Goal: Task Accomplishment & Management: Use online tool/utility

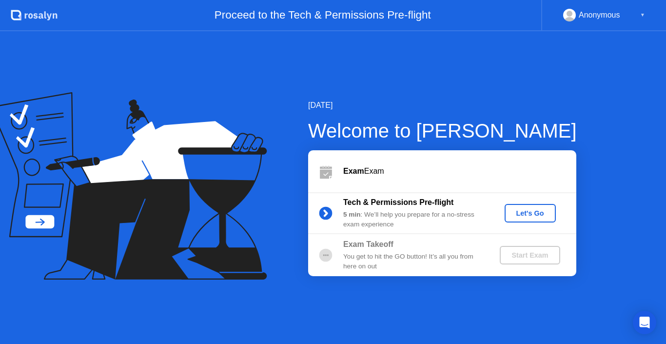
click at [525, 212] on div "Let's Go" at bounding box center [529, 213] width 43 height 8
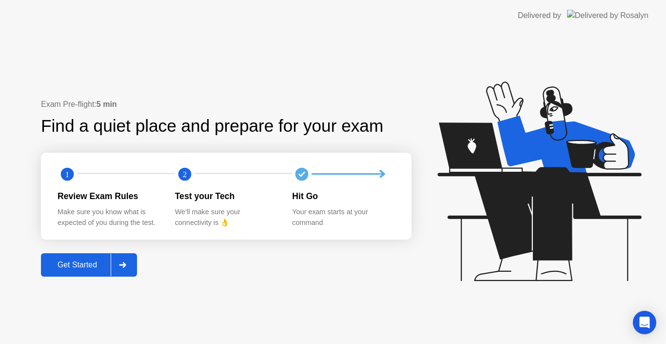
click at [78, 268] on div "Get Started" at bounding box center [77, 264] width 67 height 9
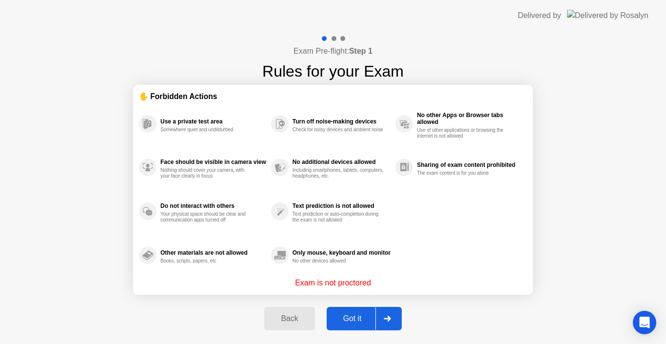
click at [361, 317] on div "Got it" at bounding box center [352, 318] width 46 height 9
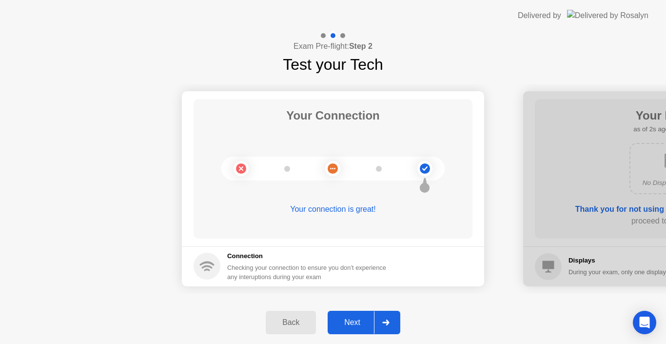
click at [347, 326] on div "Next" at bounding box center [351, 322] width 43 height 9
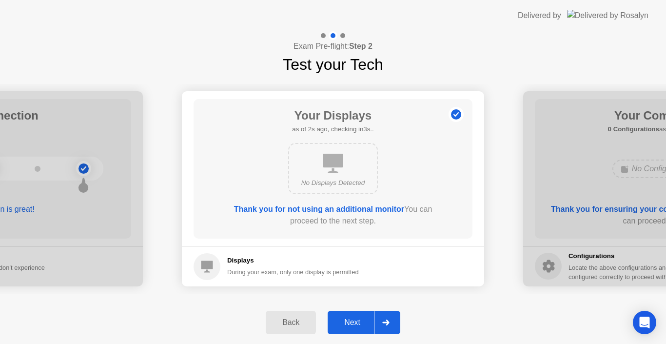
click at [347, 326] on div "Next" at bounding box center [351, 322] width 43 height 9
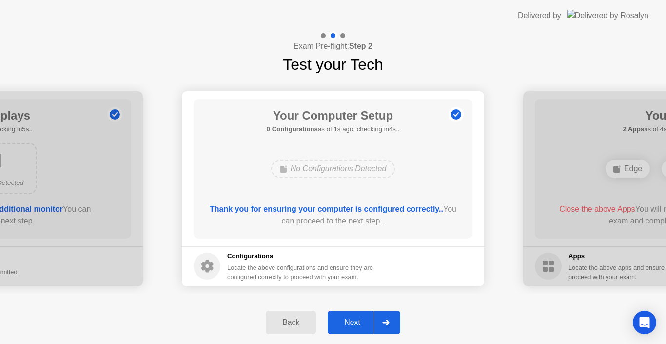
click at [347, 326] on div "Next" at bounding box center [351, 322] width 43 height 9
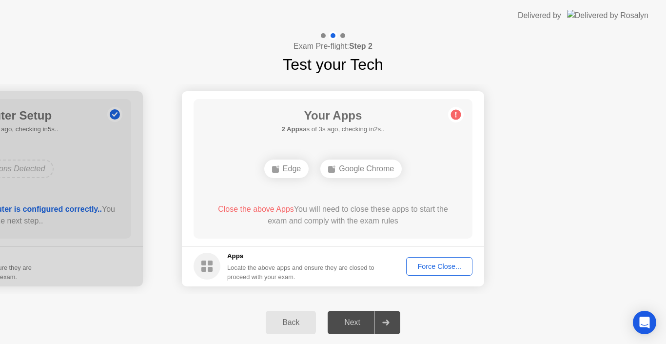
click at [427, 266] on div "Force Close..." at bounding box center [438, 266] width 59 height 8
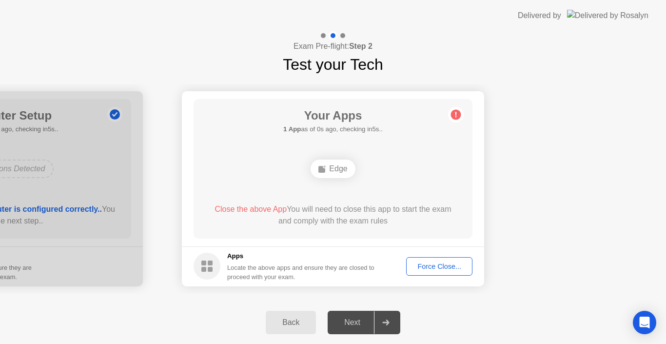
click at [426, 267] on div "Force Close..." at bounding box center [438, 266] width 59 height 8
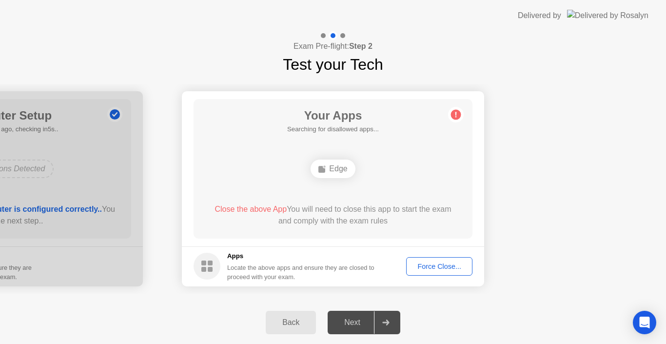
click at [251, 208] on span "Close the above App" at bounding box center [250, 209] width 72 height 8
click at [435, 263] on div "Force Close..." at bounding box center [438, 266] width 59 height 8
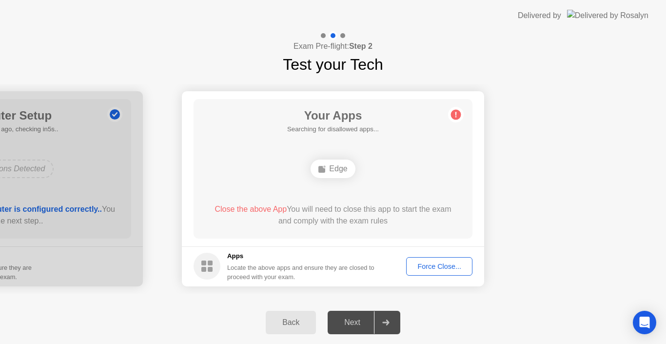
click at [420, 259] on button "Force Close..." at bounding box center [439, 266] width 66 height 19
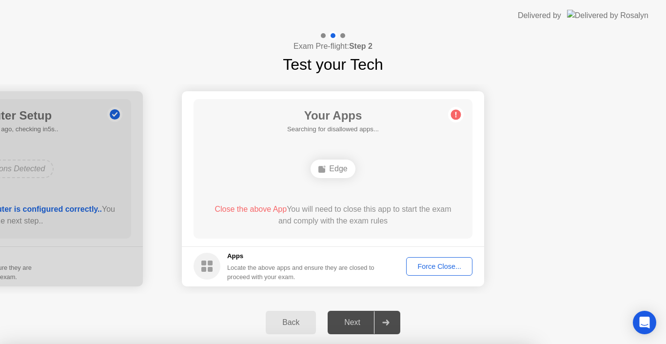
click at [420, 343] on div at bounding box center [333, 344] width 666 height 0
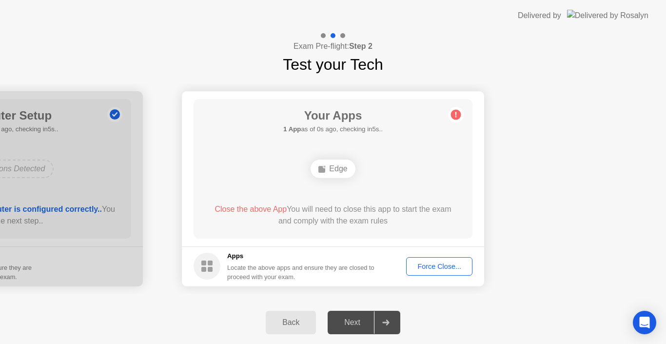
click at [202, 265] on rect at bounding box center [203, 262] width 5 height 5
click at [393, 173] on div "Edge" at bounding box center [332, 168] width 223 height 26
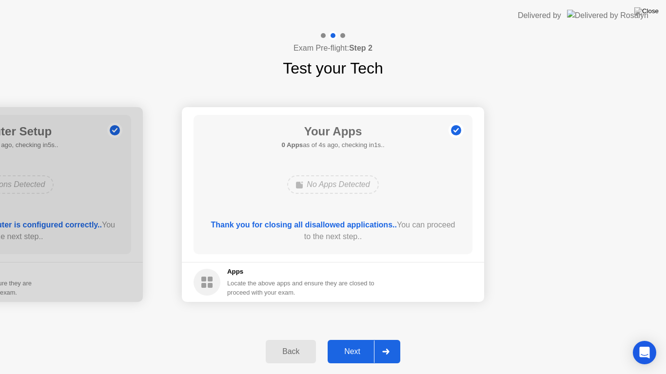
click at [351, 343] on div "Next" at bounding box center [351, 351] width 43 height 9
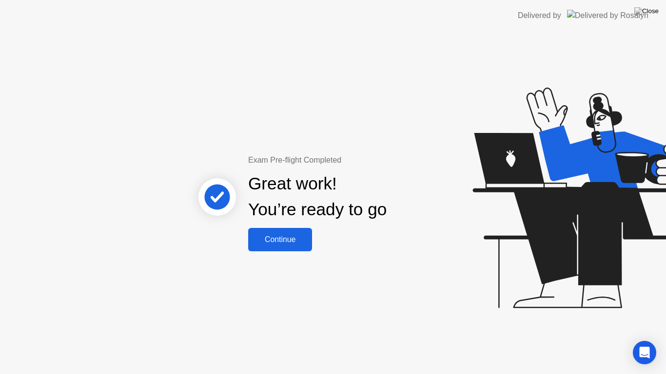
click at [281, 243] on div "Continue" at bounding box center [280, 239] width 58 height 9
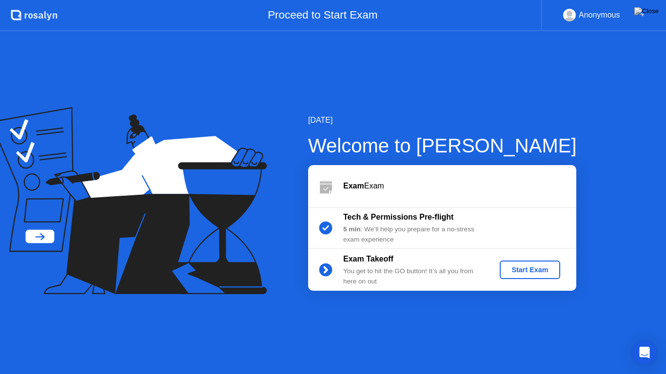
click at [525, 268] on div "Start Exam" at bounding box center [529, 270] width 52 height 8
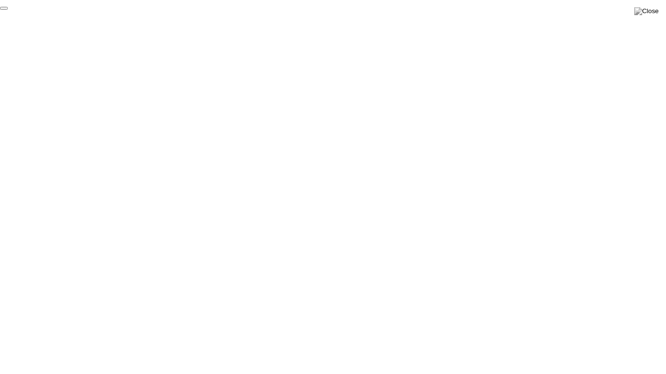
click div "End Proctoring Session"
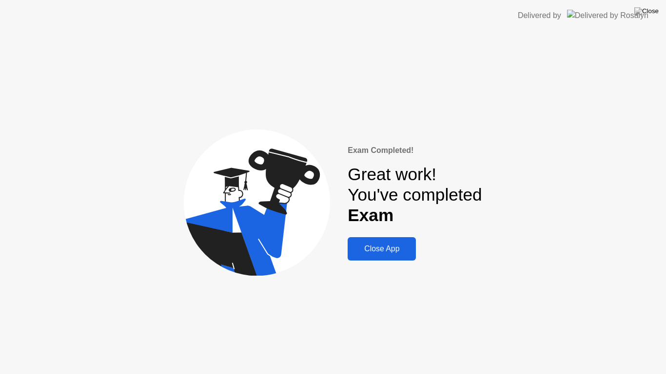
click at [373, 253] on div "Close App" at bounding box center [381, 249] width 62 height 9
